Goal: Information Seeking & Learning: Learn about a topic

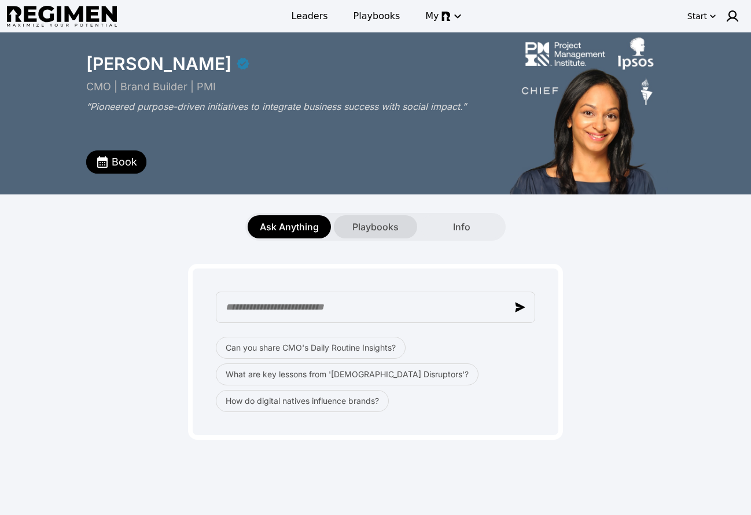
click at [396, 225] on span "Playbooks" at bounding box center [375, 227] width 46 height 14
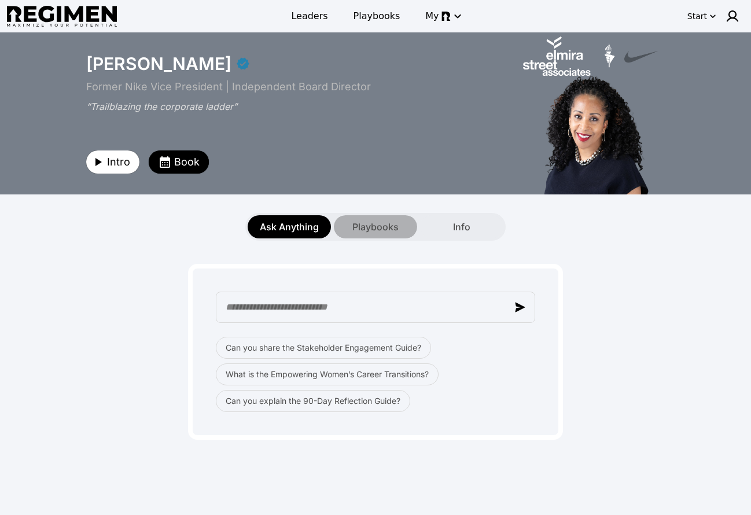
click at [385, 227] on span "Playbooks" at bounding box center [375, 227] width 46 height 14
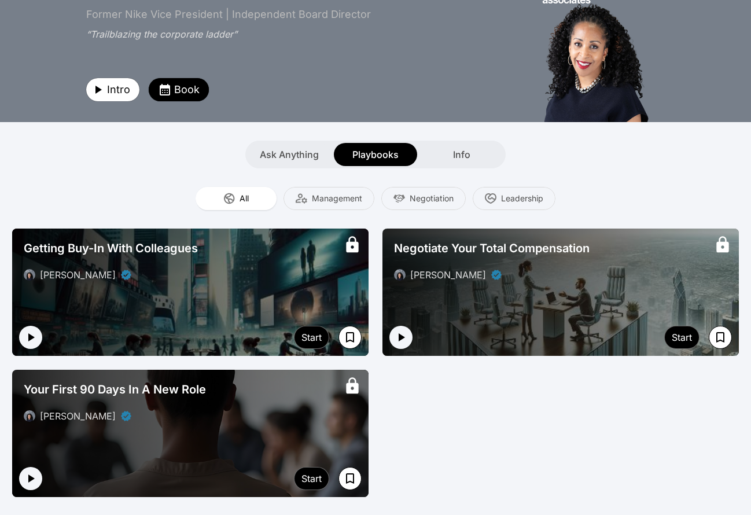
scroll to position [72, 0]
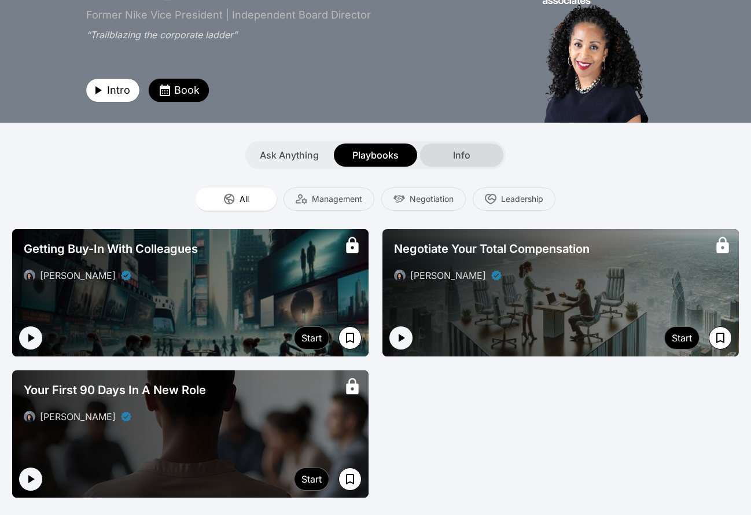
click at [473, 159] on div "Info" at bounding box center [461, 155] width 83 height 23
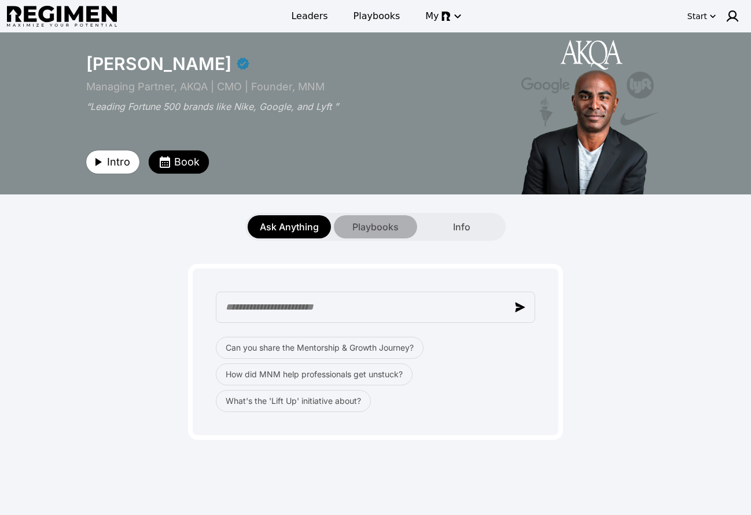
click at [373, 225] on span "Playbooks" at bounding box center [375, 227] width 46 height 14
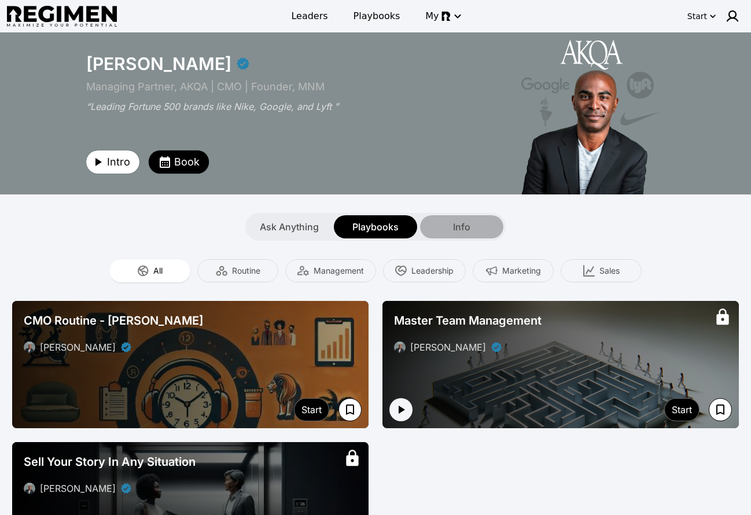
click at [466, 223] on span "Info" at bounding box center [461, 227] width 17 height 14
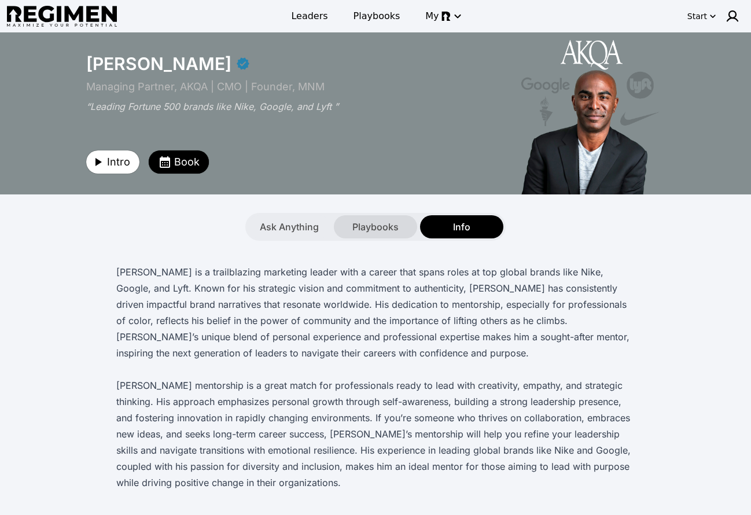
click at [388, 224] on span "Playbooks" at bounding box center [375, 227] width 46 height 14
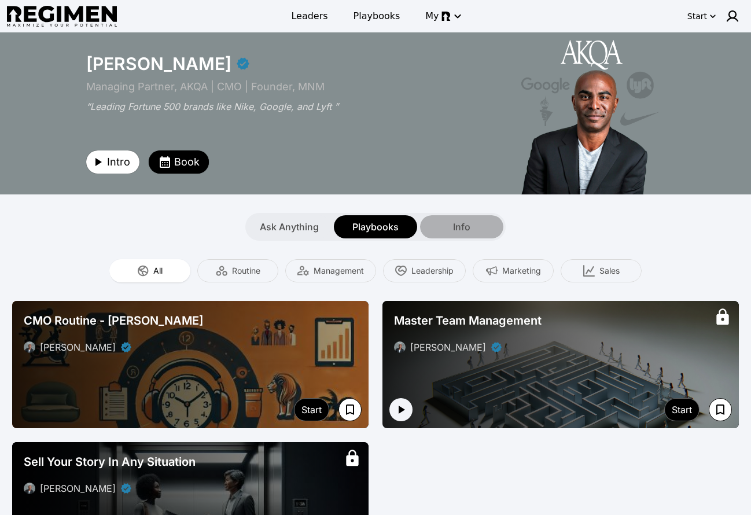
click at [486, 230] on div "Info" at bounding box center [461, 226] width 83 height 23
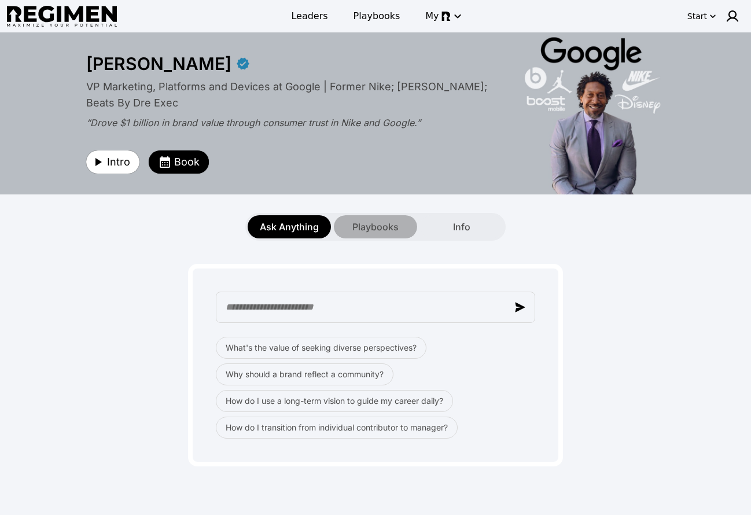
click at [368, 225] on span "Playbooks" at bounding box center [375, 227] width 46 height 14
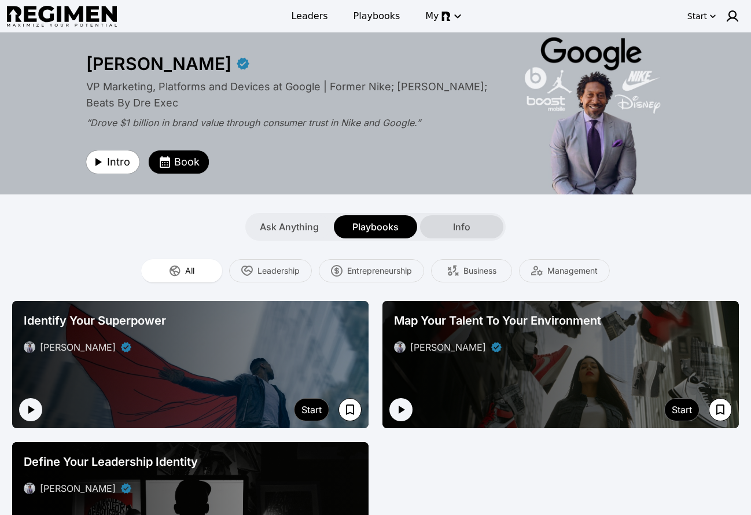
click at [475, 225] on div "Info" at bounding box center [461, 226] width 83 height 23
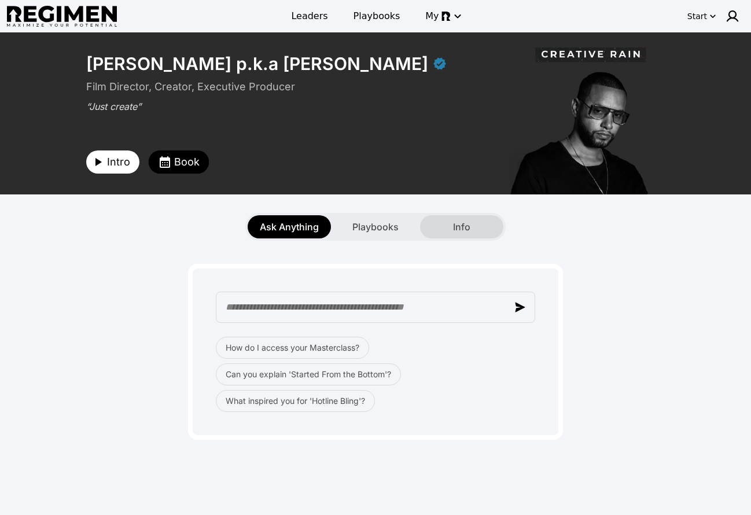
click at [451, 224] on div "Info" at bounding box center [461, 226] width 83 height 23
